Goal: Check status: Check status

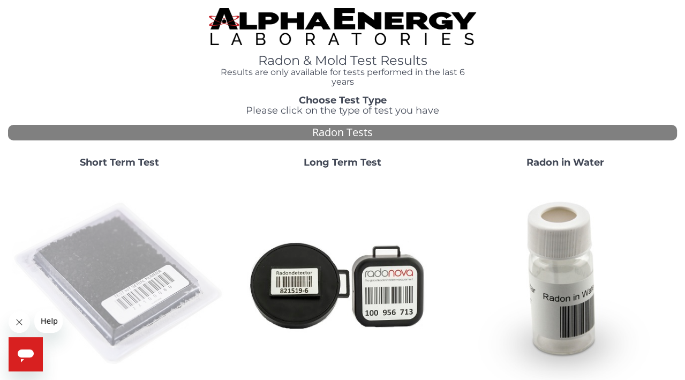
click at [117, 247] on img at bounding box center [119, 284] width 214 height 214
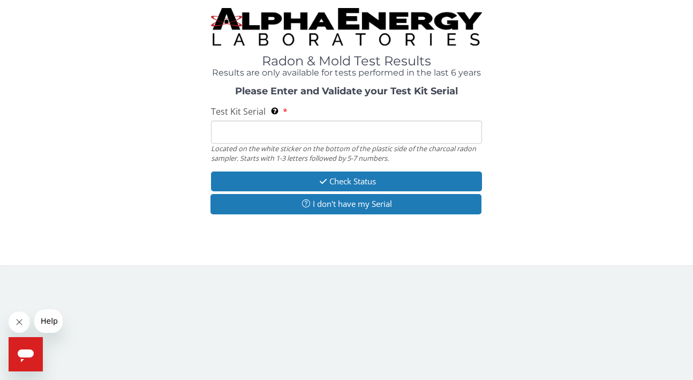
click at [239, 132] on input "Test Kit Serial Located on the white sticker on the bottom of the plastic side …" at bounding box center [346, 131] width 271 height 23
type input "RA213721"
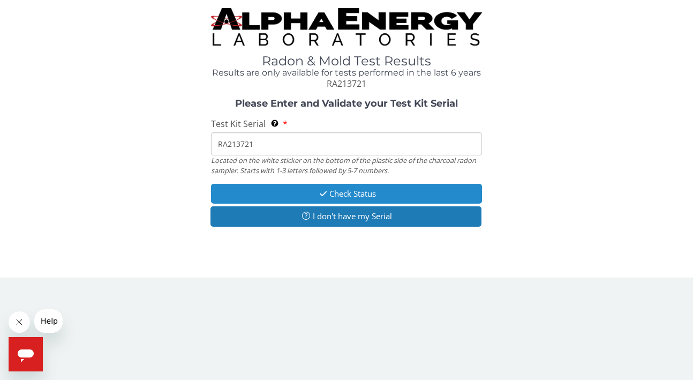
click at [343, 189] on button "Check Status" at bounding box center [346, 194] width 271 height 20
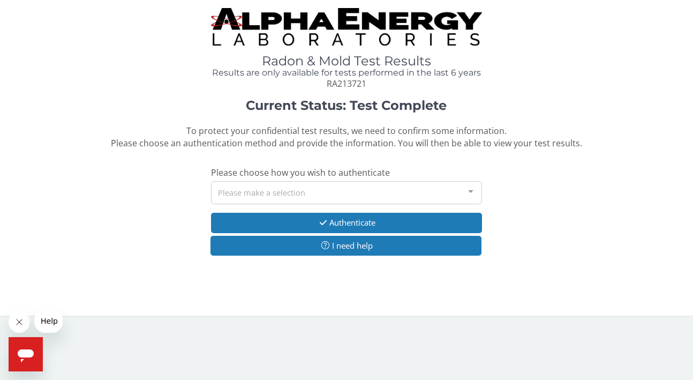
click at [470, 192] on div at bounding box center [470, 191] width 21 height 20
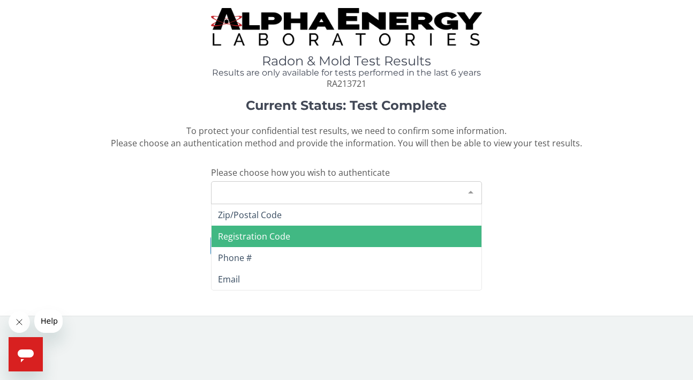
click at [312, 238] on span "Registration Code" at bounding box center [346, 235] width 270 height 21
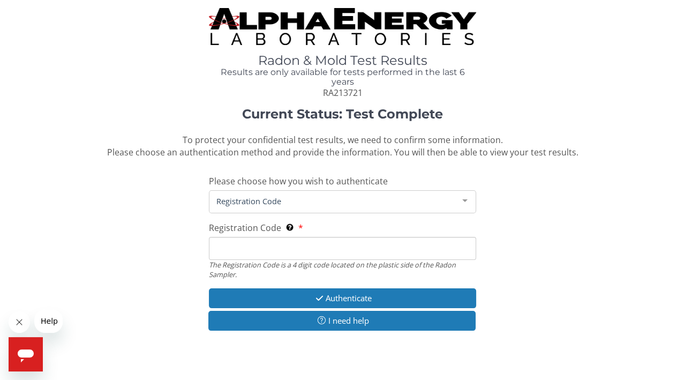
click at [240, 249] on input "Registration Code The Registration Code is a 4 digit code located on the plasti…" at bounding box center [343, 248] width 268 height 23
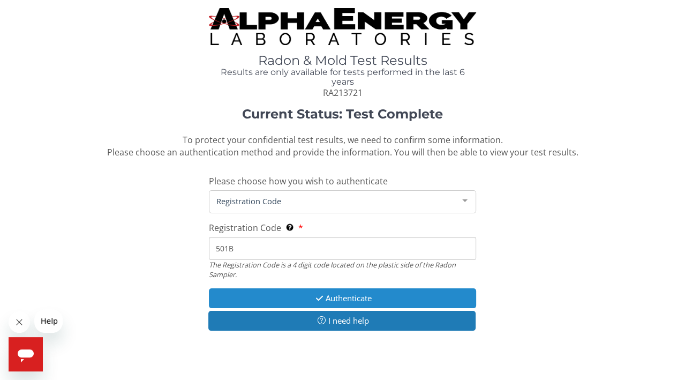
type input "501B"
click at [346, 294] on button "Authenticate" at bounding box center [343, 298] width 268 height 20
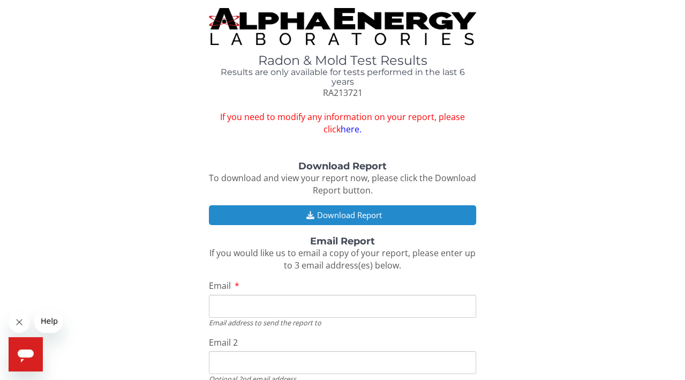
click at [347, 213] on button "Download Report" at bounding box center [343, 215] width 268 height 20
